Goal: Find specific page/section: Find specific page/section

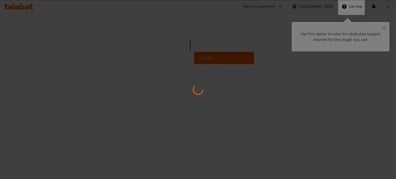
click at [385, 26] on div at bounding box center [198, 89] width 396 height 179
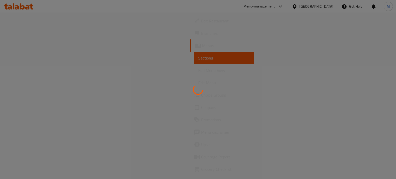
click at [303, 48] on div at bounding box center [198, 89] width 396 height 179
click at [365, 59] on div at bounding box center [198, 89] width 396 height 179
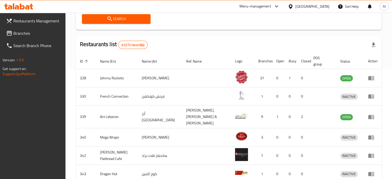
scroll to position [120, 0]
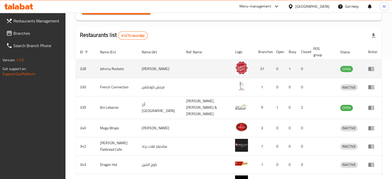
click at [145, 71] on td "[PERSON_NAME]" at bounding box center [160, 69] width 44 height 18
click at [368, 68] on icon "enhanced table" at bounding box center [371, 69] width 6 height 6
